Goal: Check status: Check status

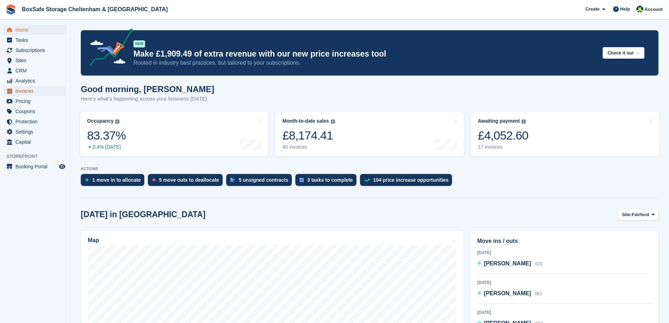
click at [26, 91] on span "Invoices" at bounding box center [36, 91] width 42 height 10
click at [21, 89] on span "Invoices" at bounding box center [36, 91] width 42 height 10
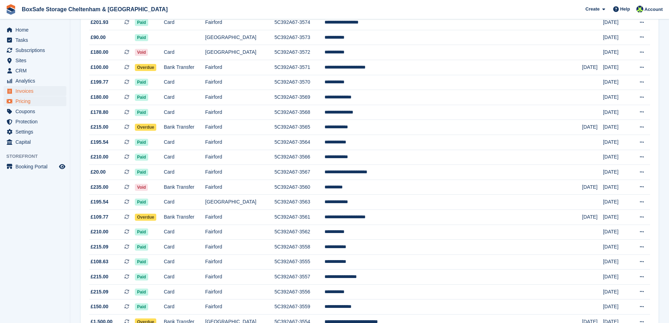
scroll to position [226, 0]
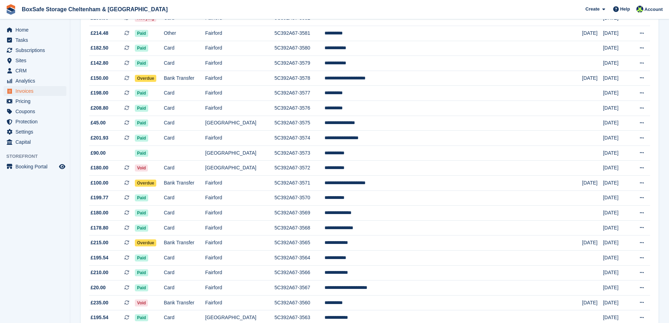
click at [17, 24] on div "Home Tasks Subscriptions Subscriptions Subscriptions Contracts Price increases …" at bounding box center [35, 84] width 70 height 125
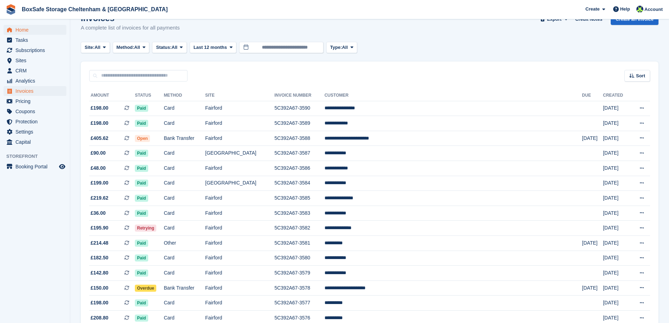
scroll to position [16, 0]
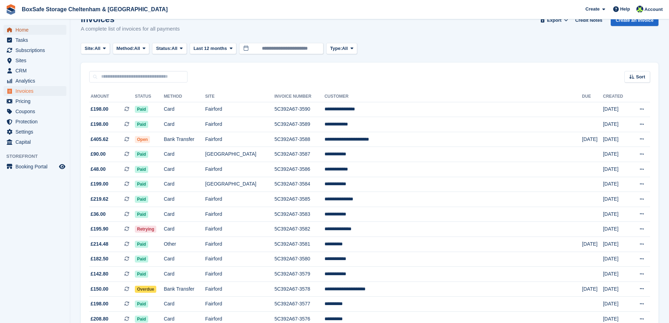
click at [24, 34] on span "Home" at bounding box center [36, 30] width 42 height 10
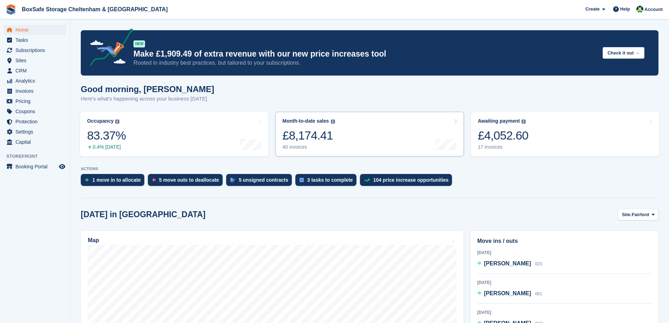
drag, startPoint x: 531, startPoint y: 128, endPoint x: 422, endPoint y: 132, distance: 109.6
click at [531, 129] on link "Awaiting payment The total outstanding balance on all open invoices. £4,052.60 …" at bounding box center [565, 134] width 188 height 45
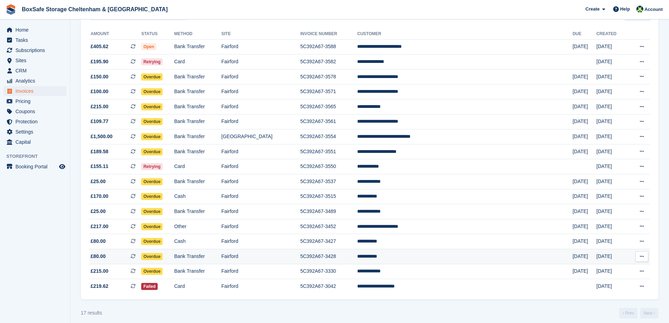
scroll to position [84, 0]
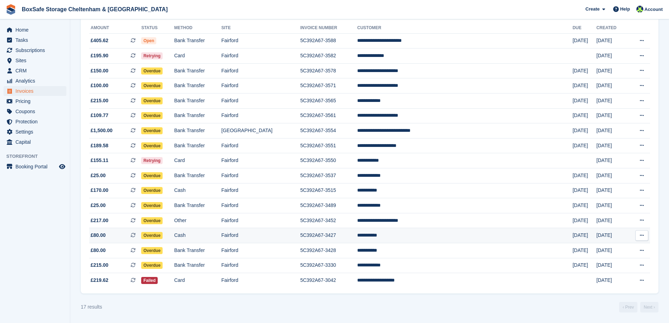
click at [338, 232] on td "5C392A67-3427" at bounding box center [328, 235] width 57 height 15
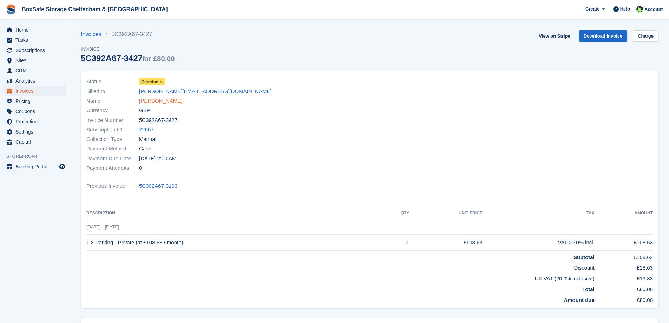
click at [146, 100] on link "[PERSON_NAME]" at bounding box center [160, 101] width 43 height 8
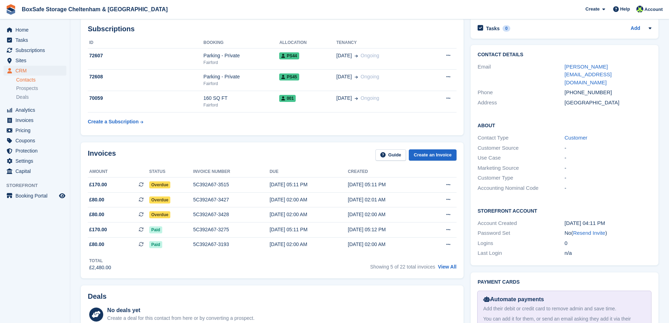
scroll to position [105, 0]
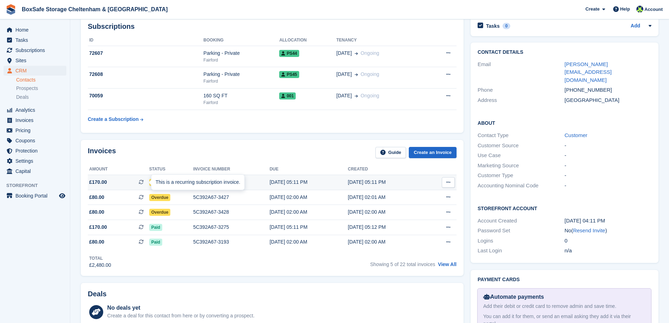
click at [173, 180] on div "This is a recurring subscription invoice." at bounding box center [197, 181] width 93 height 15
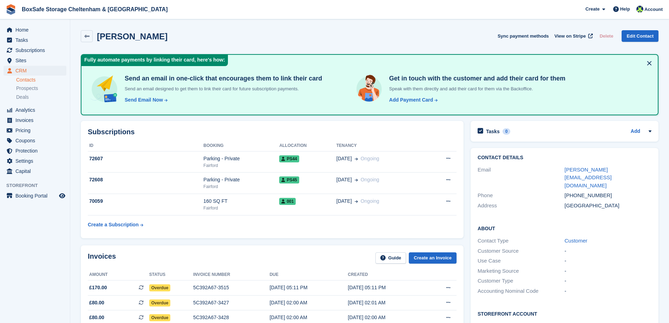
scroll to position [105, 0]
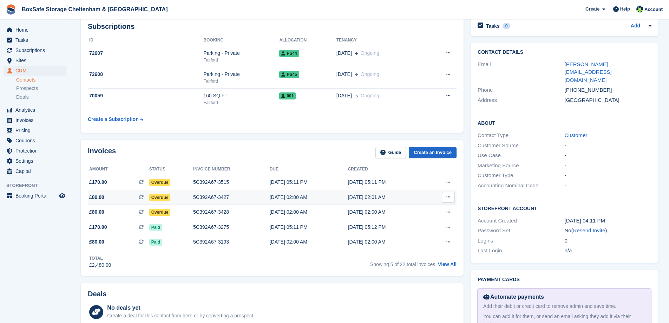
click at [132, 197] on span "£80.00 This is a recurring subscription invoice." at bounding box center [118, 196] width 61 height 7
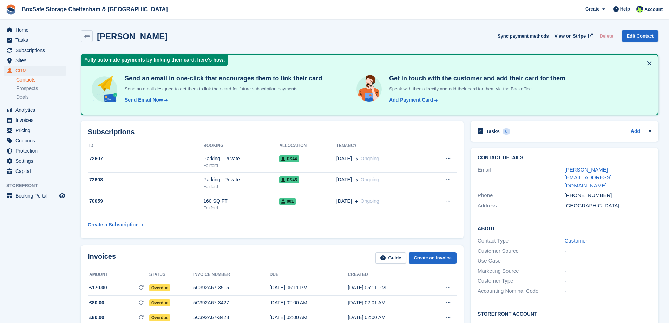
scroll to position [105, 0]
